Goal: Ask a question

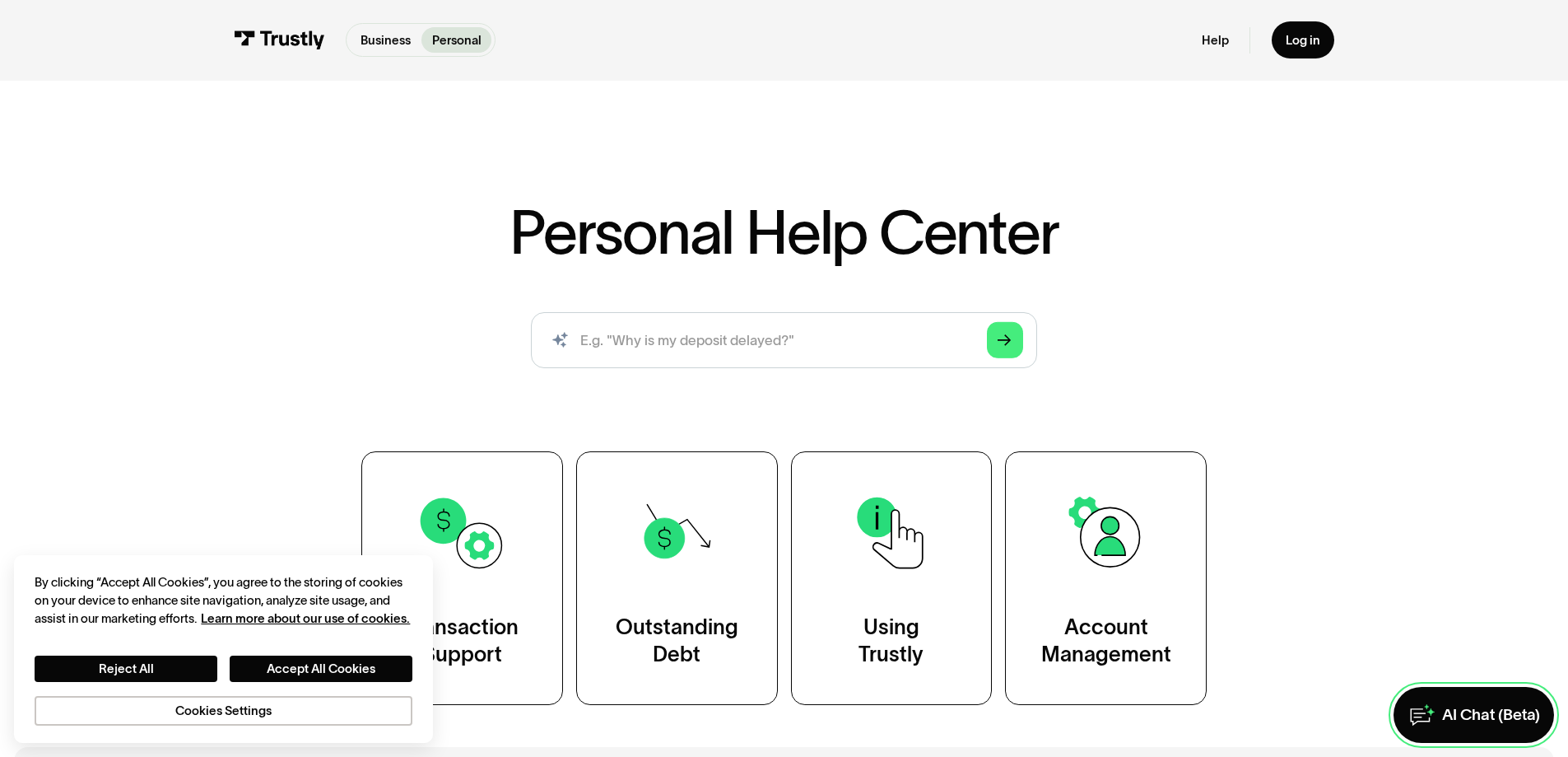
click at [1498, 700] on link "AI Chat (Beta)" at bounding box center [1474, 714] width 161 height 56
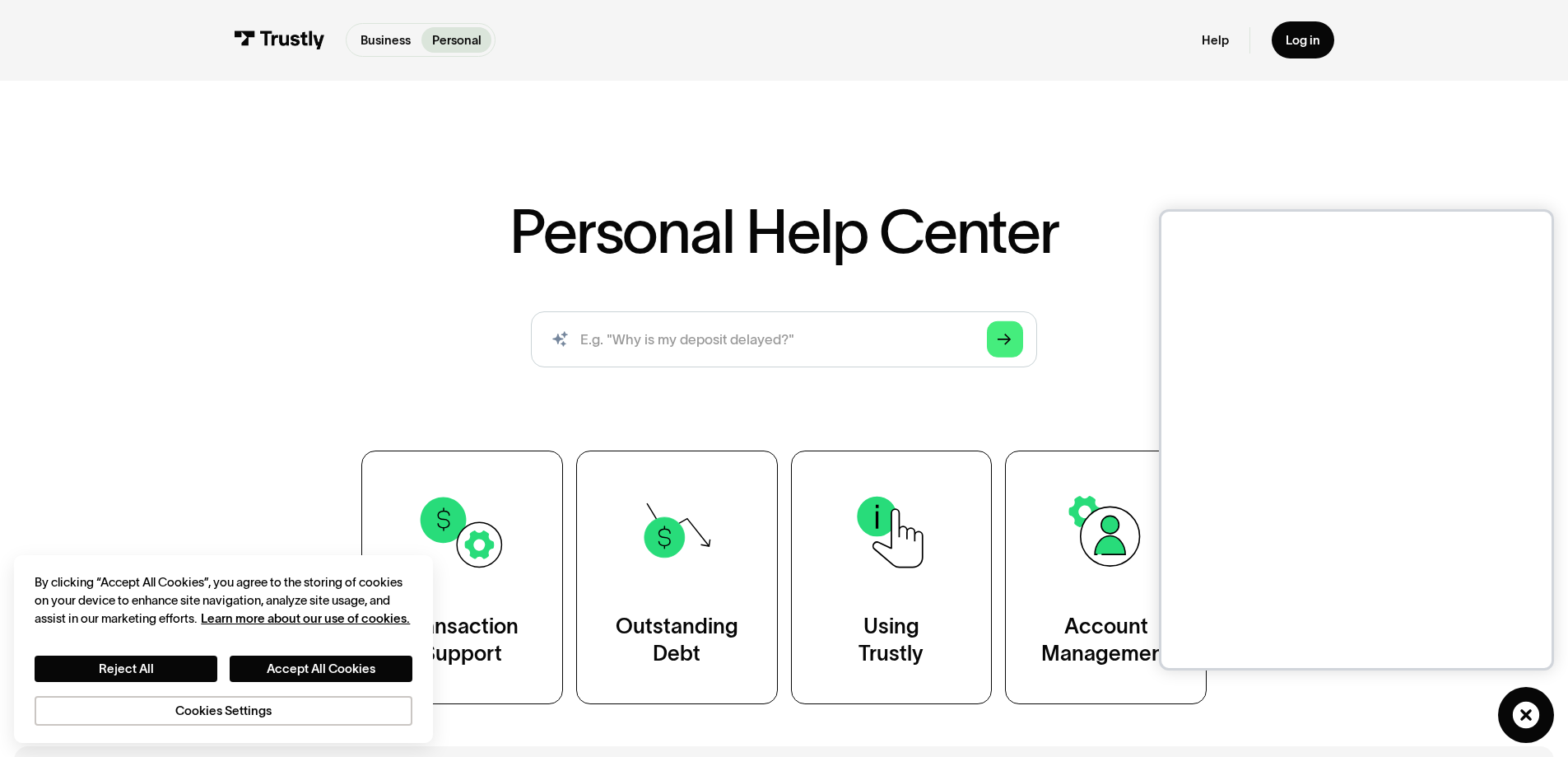
scroll to position [2, 0]
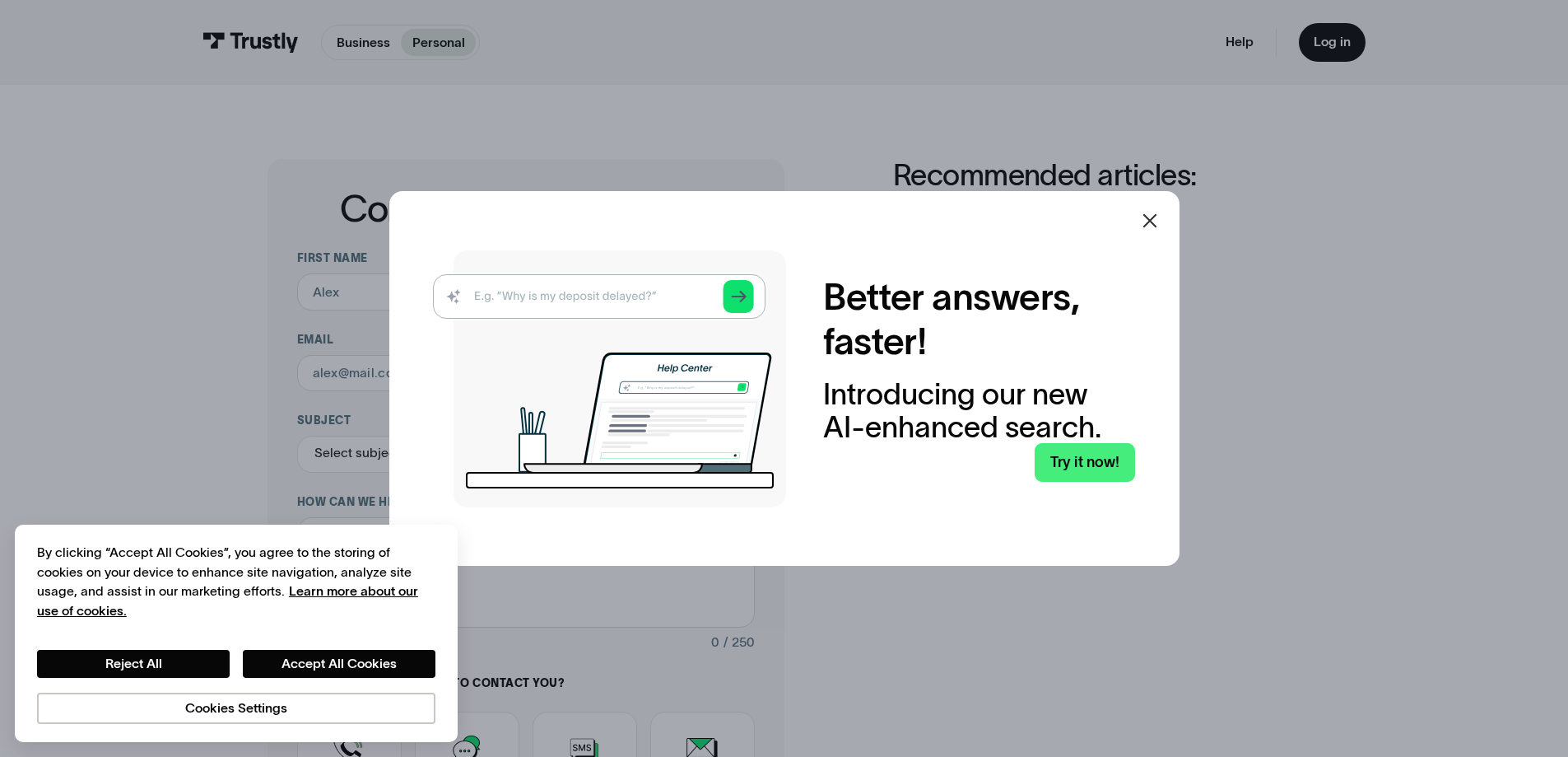
click at [1159, 216] on icon at bounding box center [1149, 220] width 20 height 20
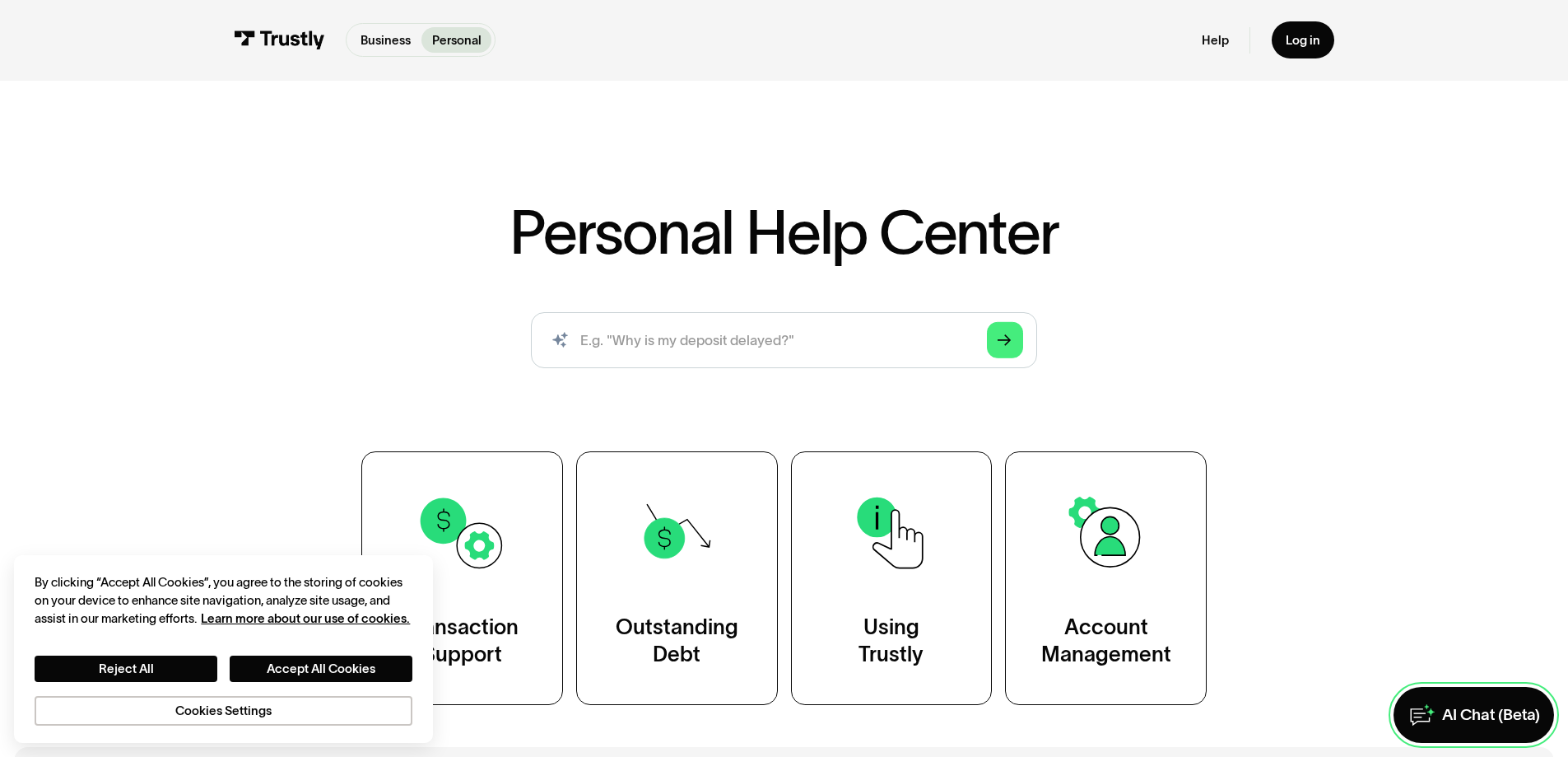
click at [1442, 709] on div "AI Chat (Beta)" at bounding box center [1491, 714] width 98 height 21
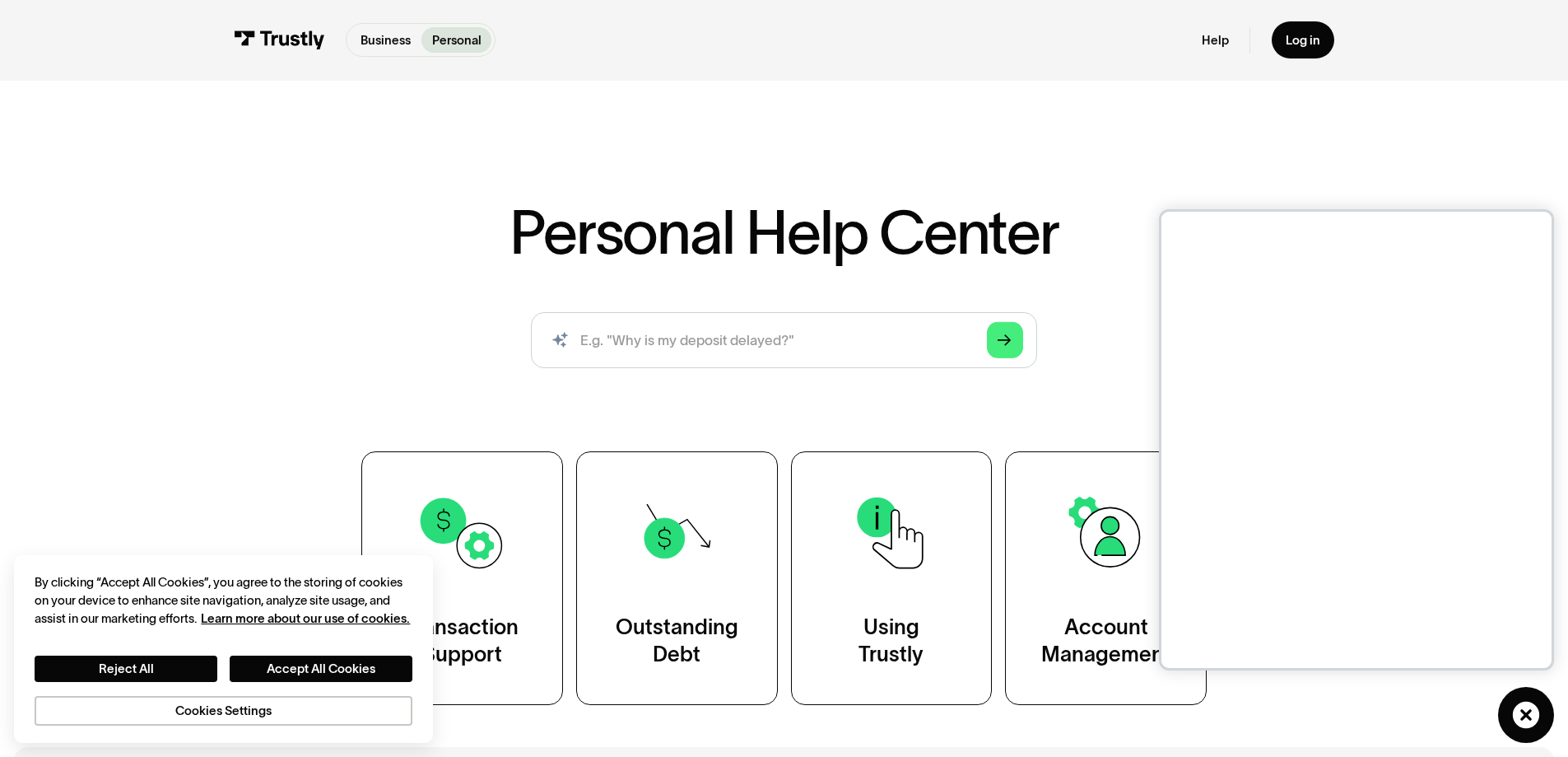
scroll to position [5, 0]
